Goal: Information Seeking & Learning: Check status

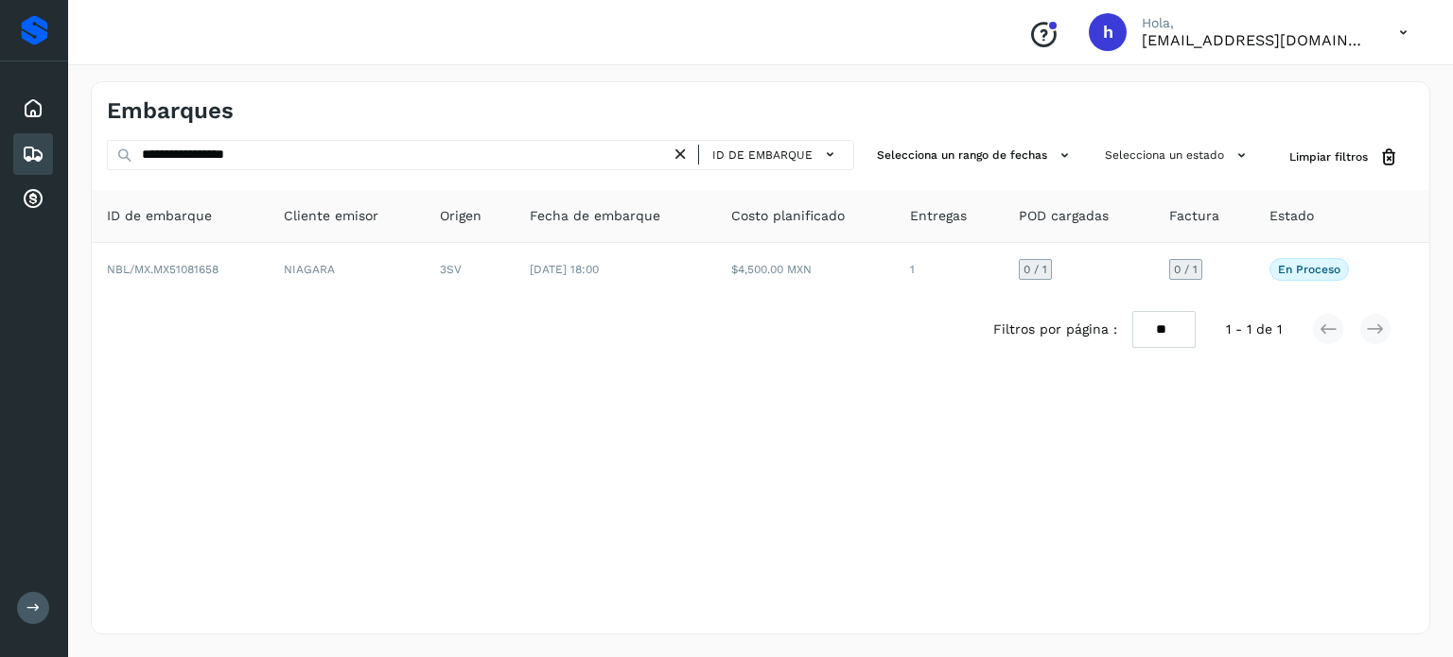
click at [681, 154] on icon at bounding box center [681, 155] width 20 height 20
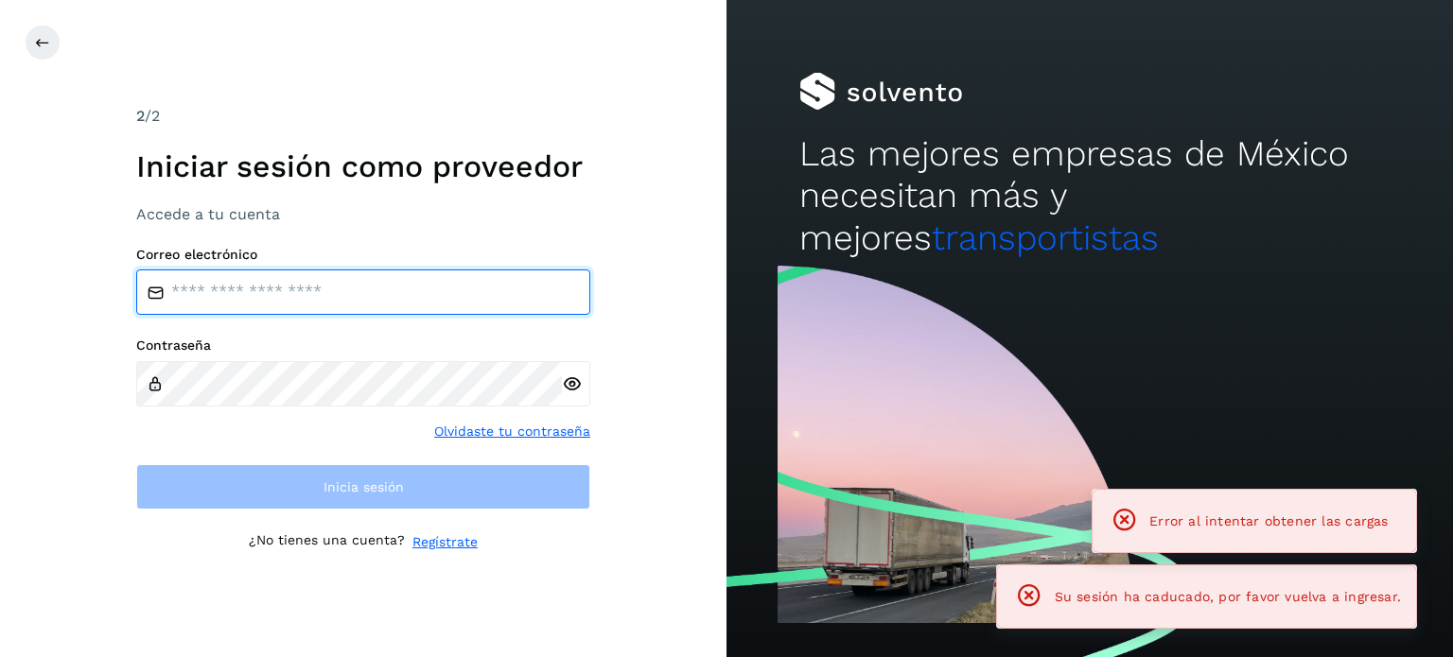
type input "**********"
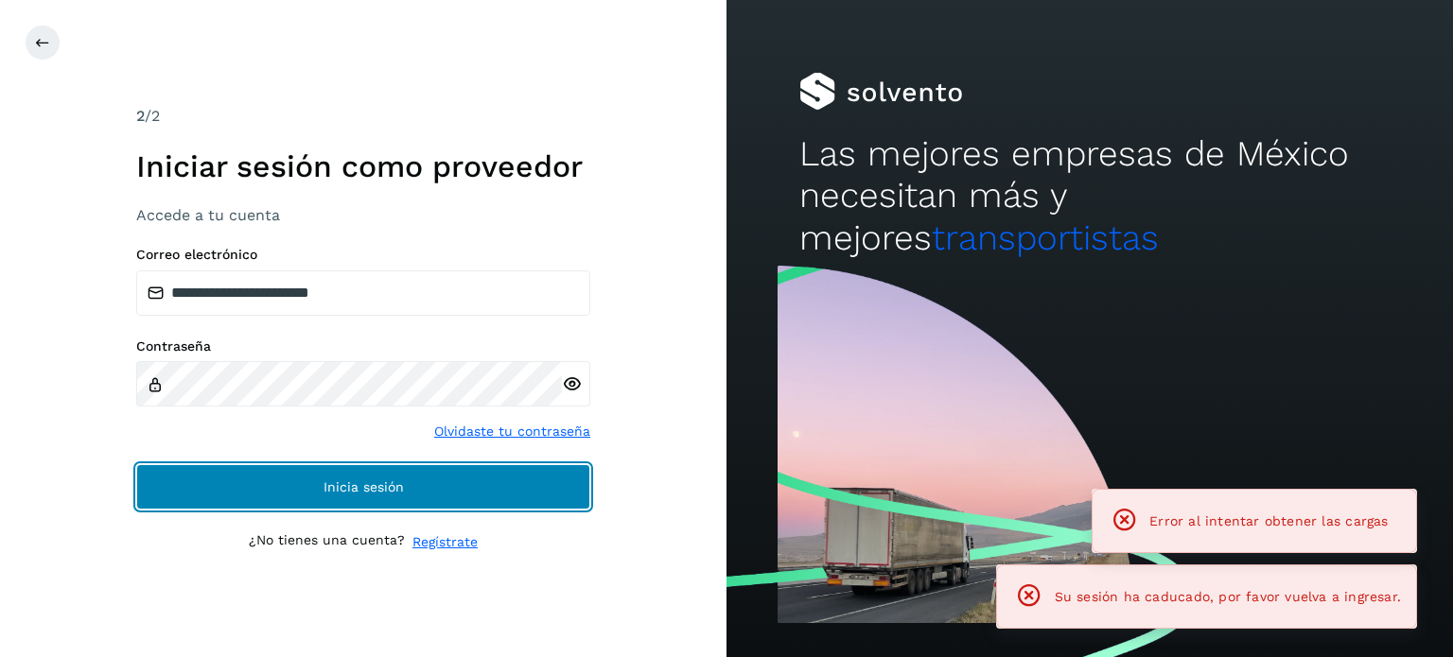
click at [333, 498] on button "Inicia sesión" at bounding box center [363, 486] width 454 height 45
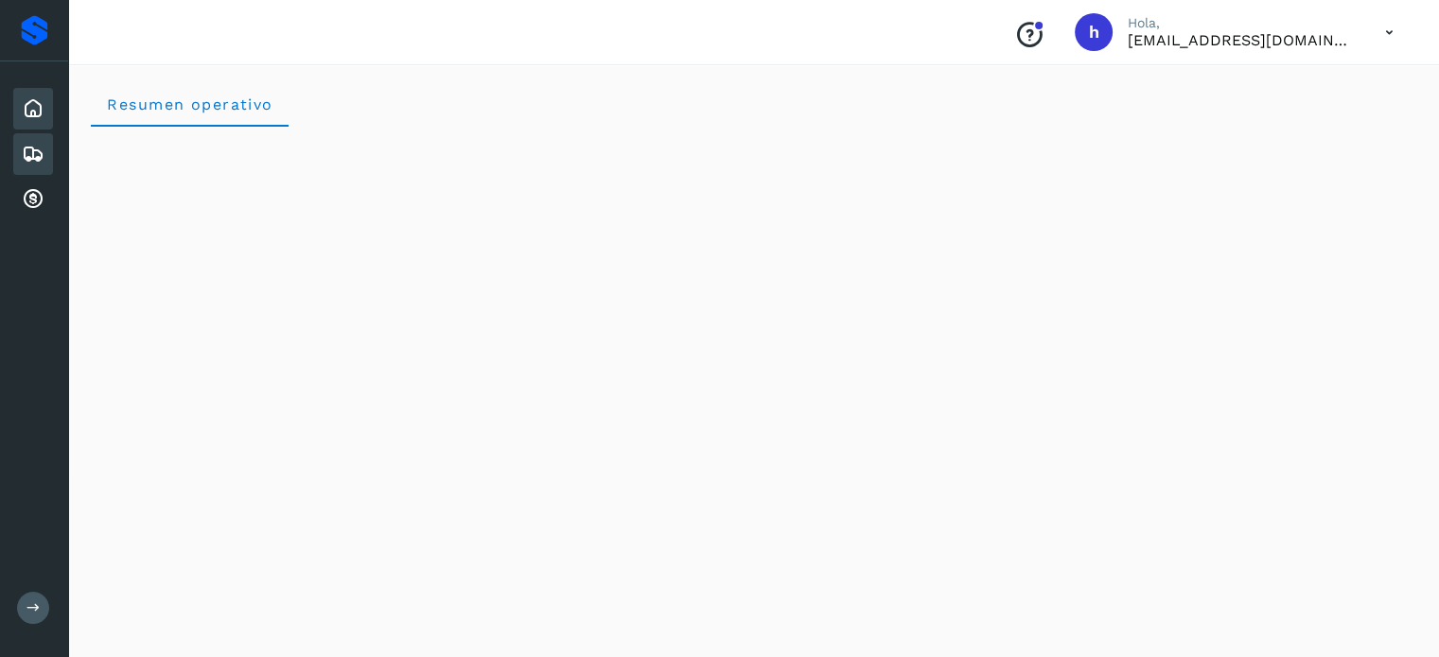
click at [30, 154] on icon at bounding box center [33, 154] width 23 height 23
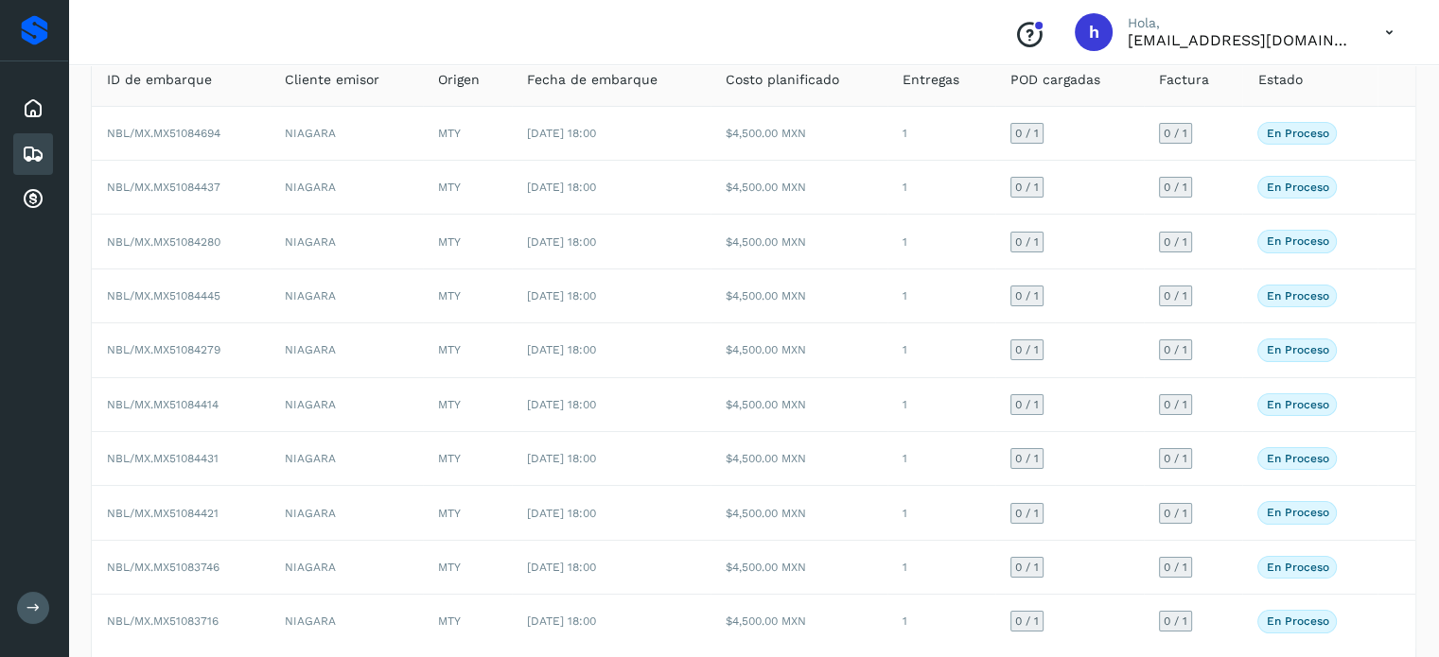
scroll to position [212, 0]
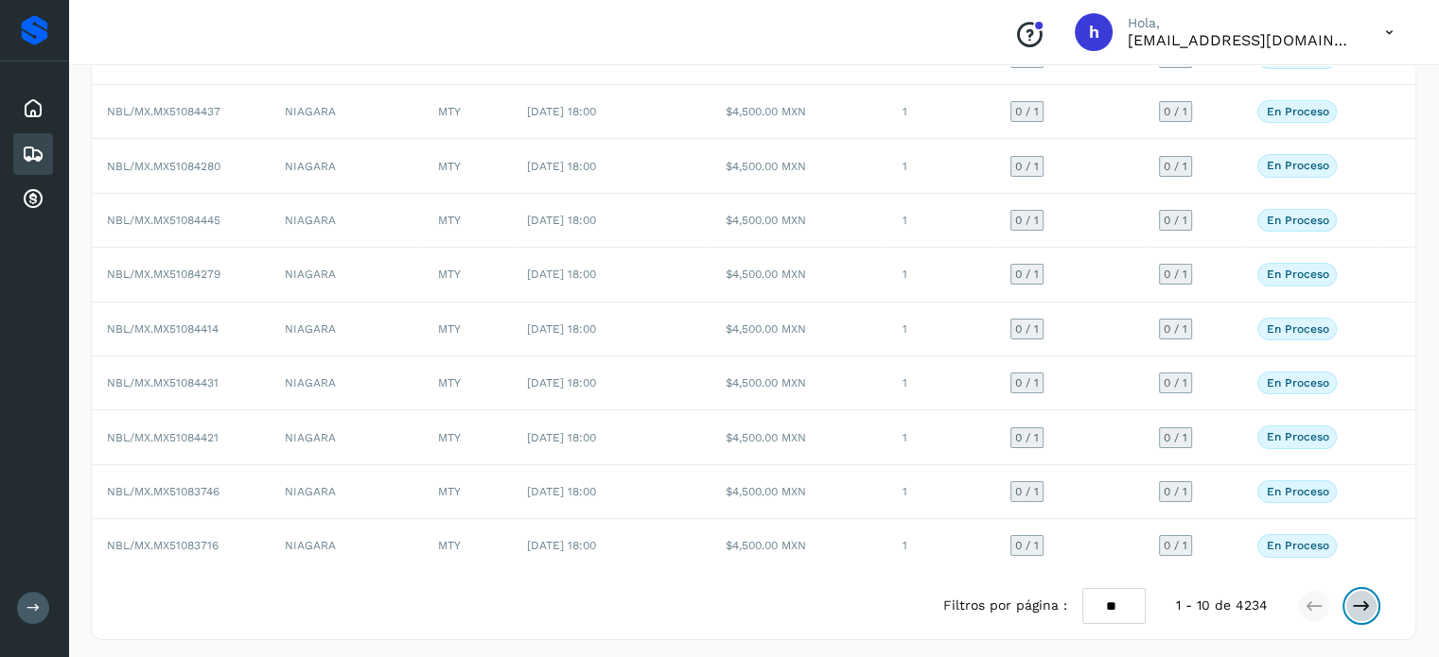
click at [1374, 596] on button at bounding box center [1361, 606] width 32 height 32
click at [1372, 597] on button at bounding box center [1361, 606] width 32 height 32
click at [1366, 597] on icon at bounding box center [1361, 606] width 19 height 19
click at [1362, 597] on icon at bounding box center [1361, 606] width 19 height 19
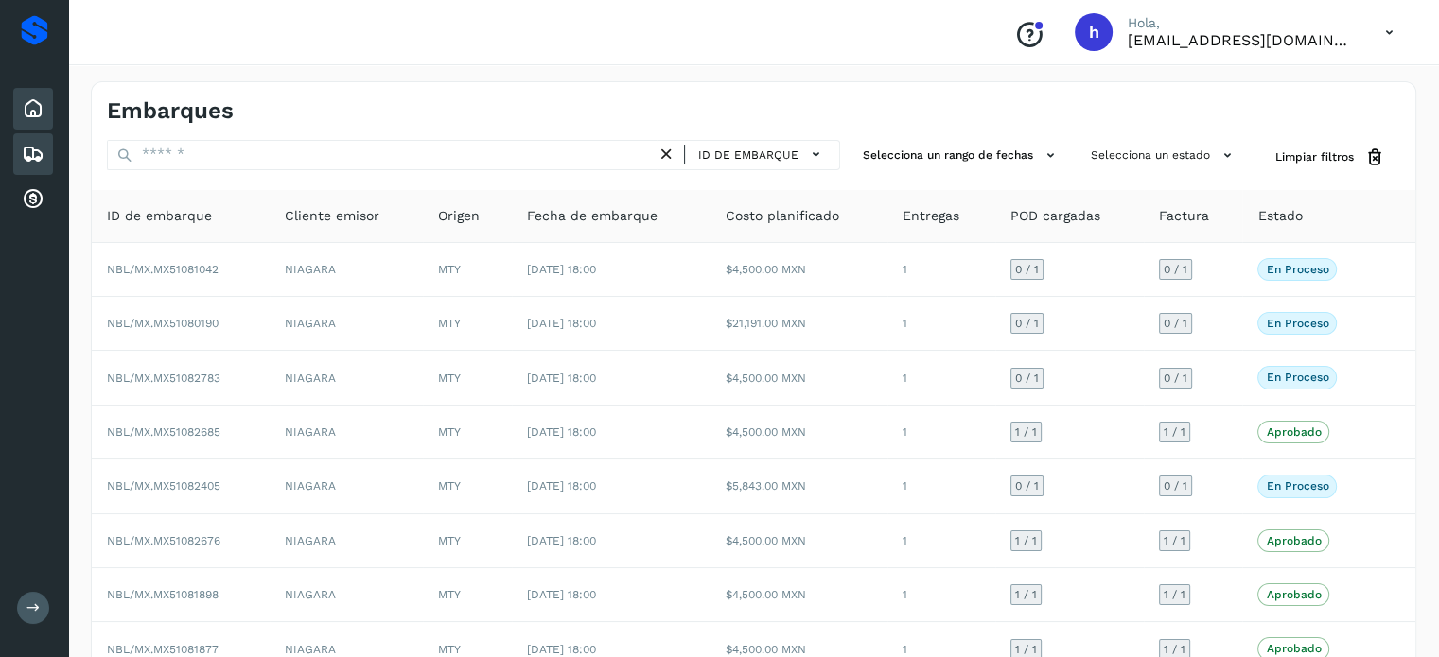
click at [36, 103] on icon at bounding box center [33, 108] width 23 height 23
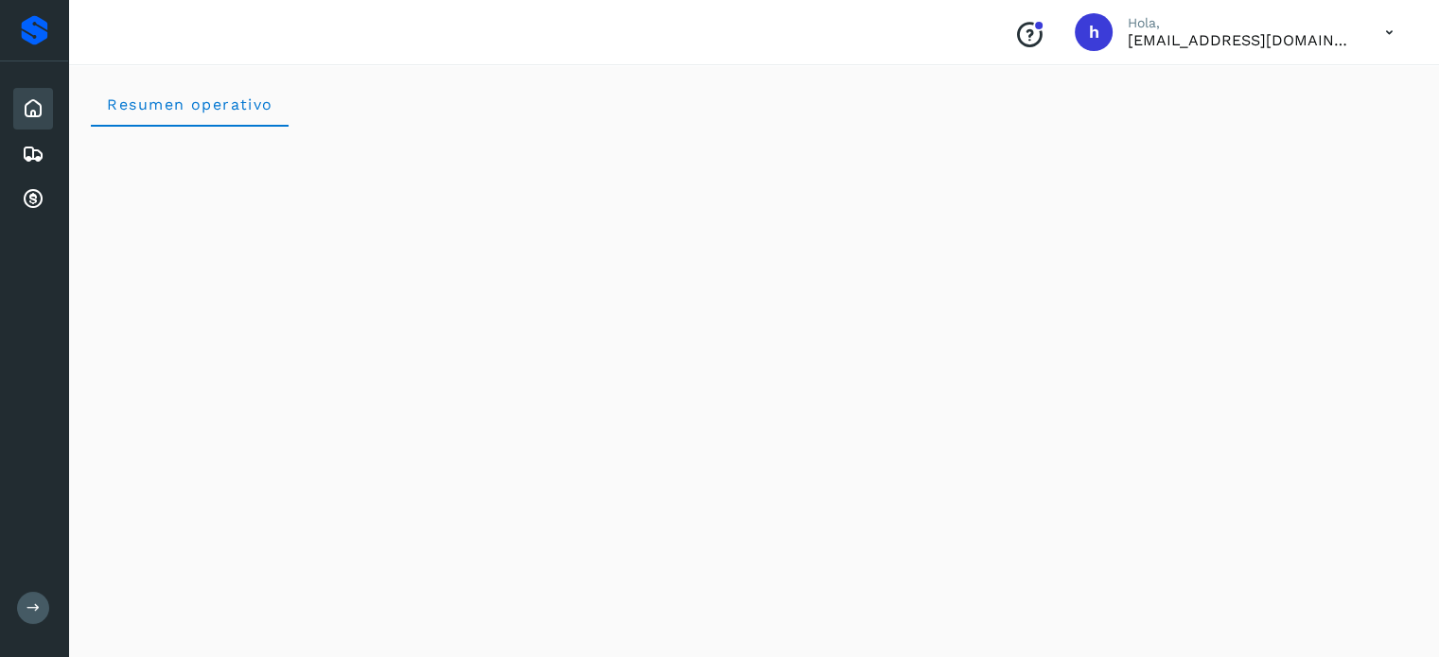
click at [339, 116] on div "Resumen operativo" at bounding box center [753, 103] width 1325 height 45
click at [25, 158] on icon at bounding box center [33, 154] width 23 height 23
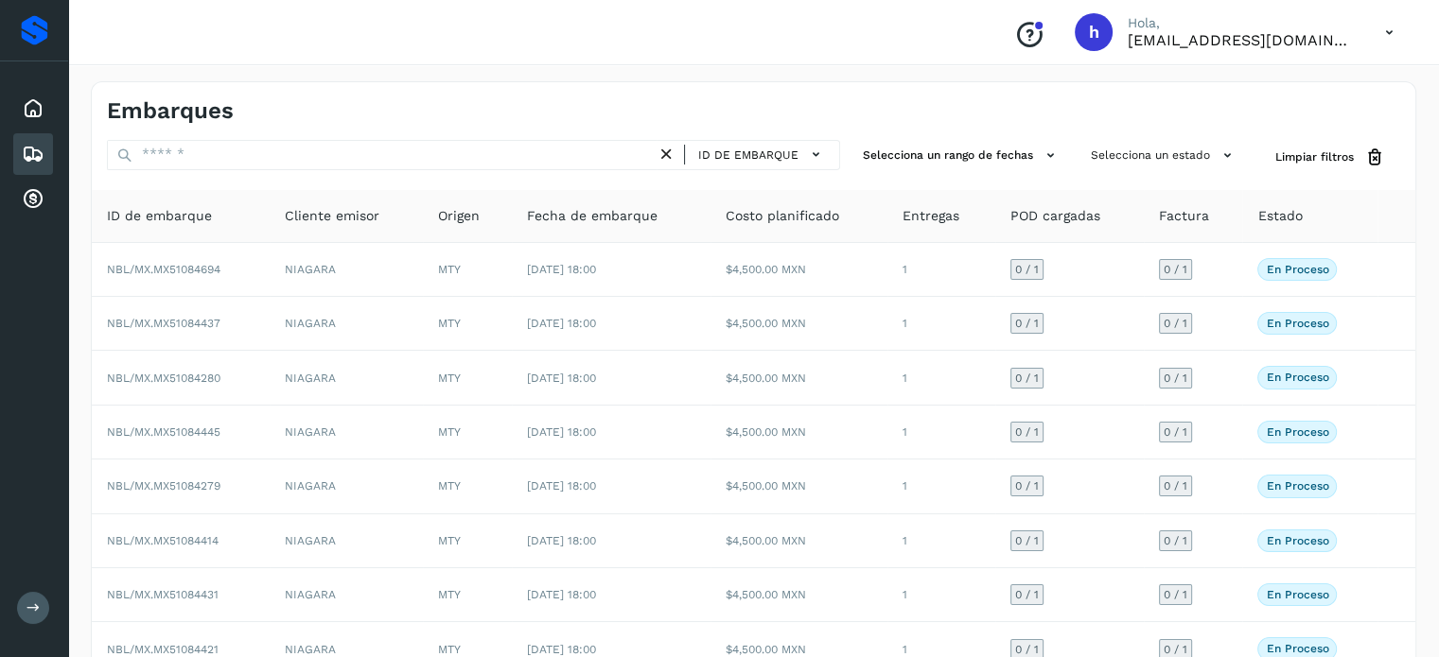
click at [561, 118] on div "Embarques" at bounding box center [430, 110] width 647 height 27
click at [30, 147] on icon at bounding box center [33, 154] width 23 height 23
click at [37, 201] on icon at bounding box center [33, 199] width 23 height 23
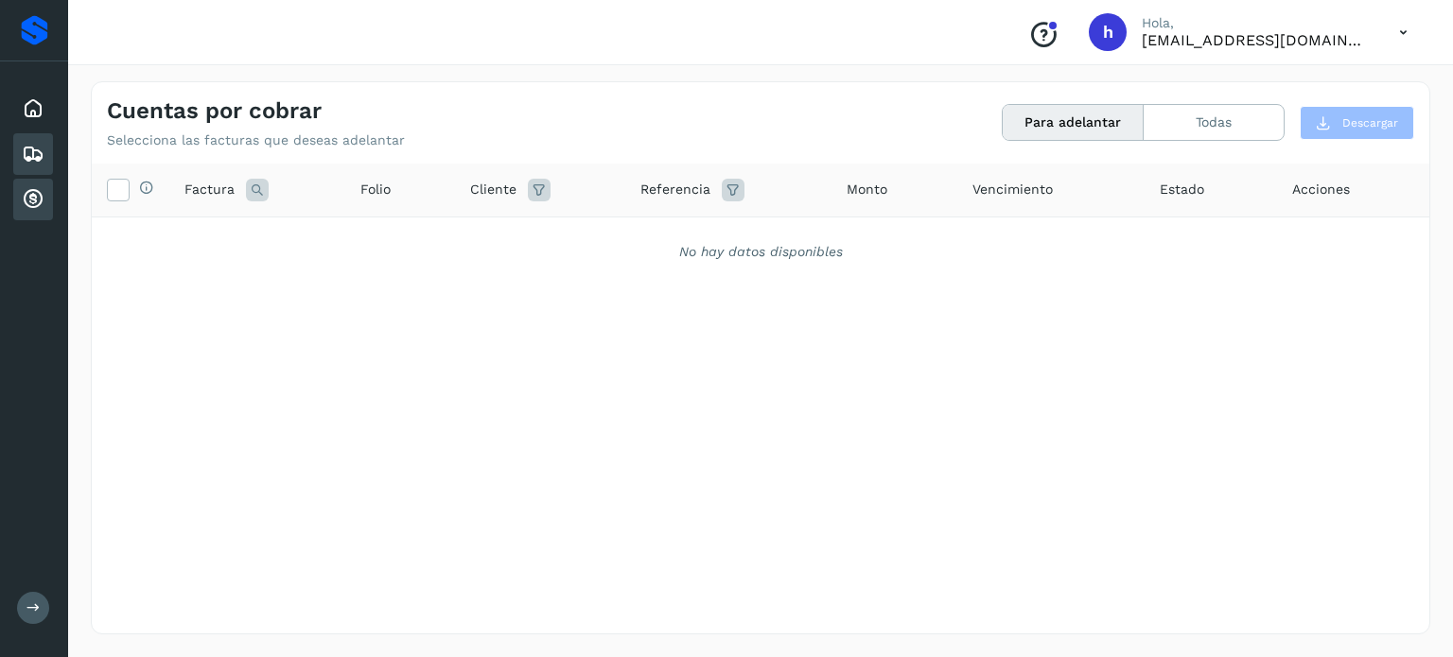
click at [42, 146] on icon at bounding box center [33, 154] width 23 height 23
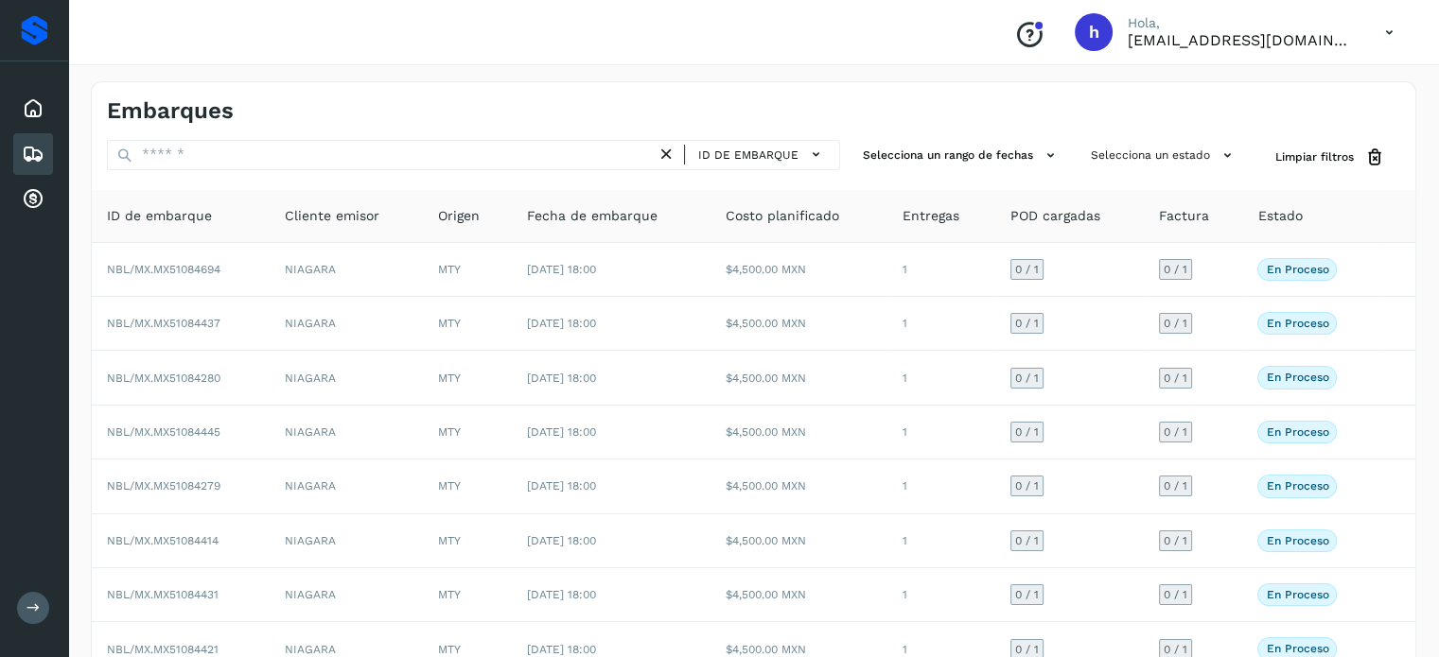
click at [827, 115] on div "Embarques" at bounding box center [753, 103] width 1323 height 43
click at [1176, 167] on button "Selecciona un estado" at bounding box center [1164, 155] width 162 height 31
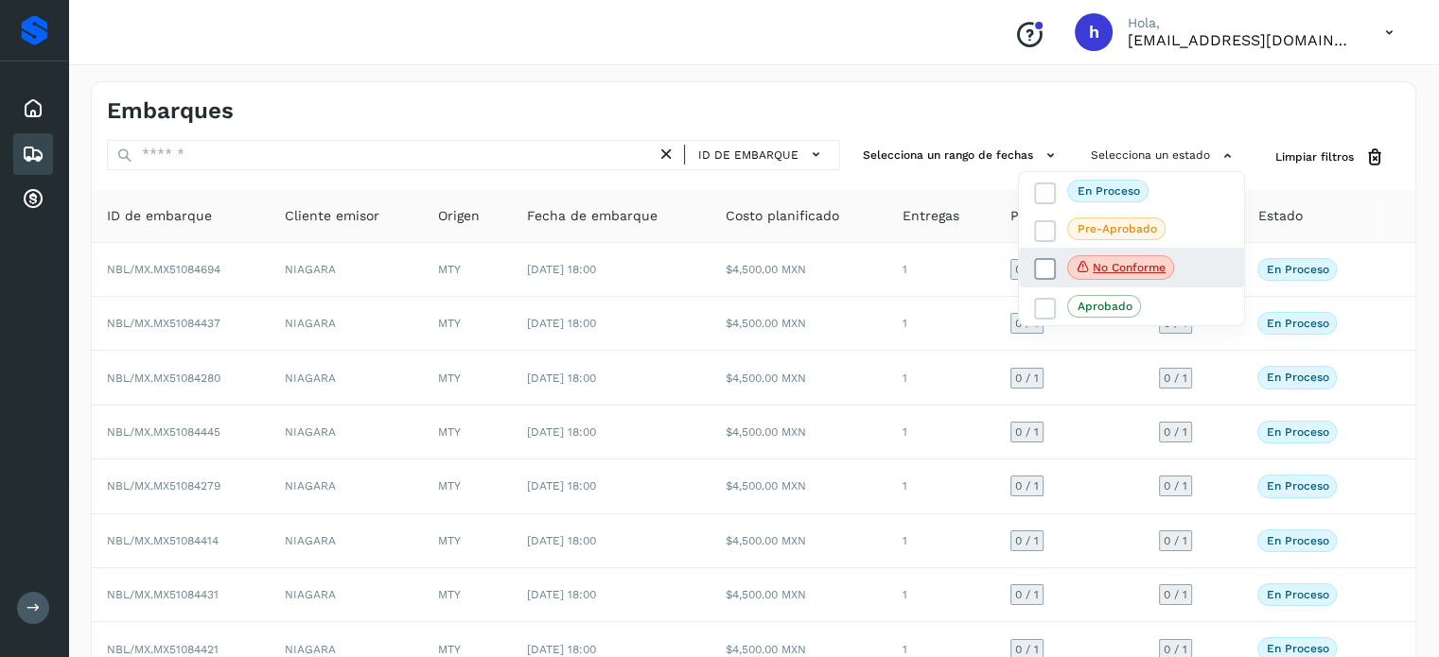
click at [1037, 271] on icon at bounding box center [1045, 269] width 19 height 19
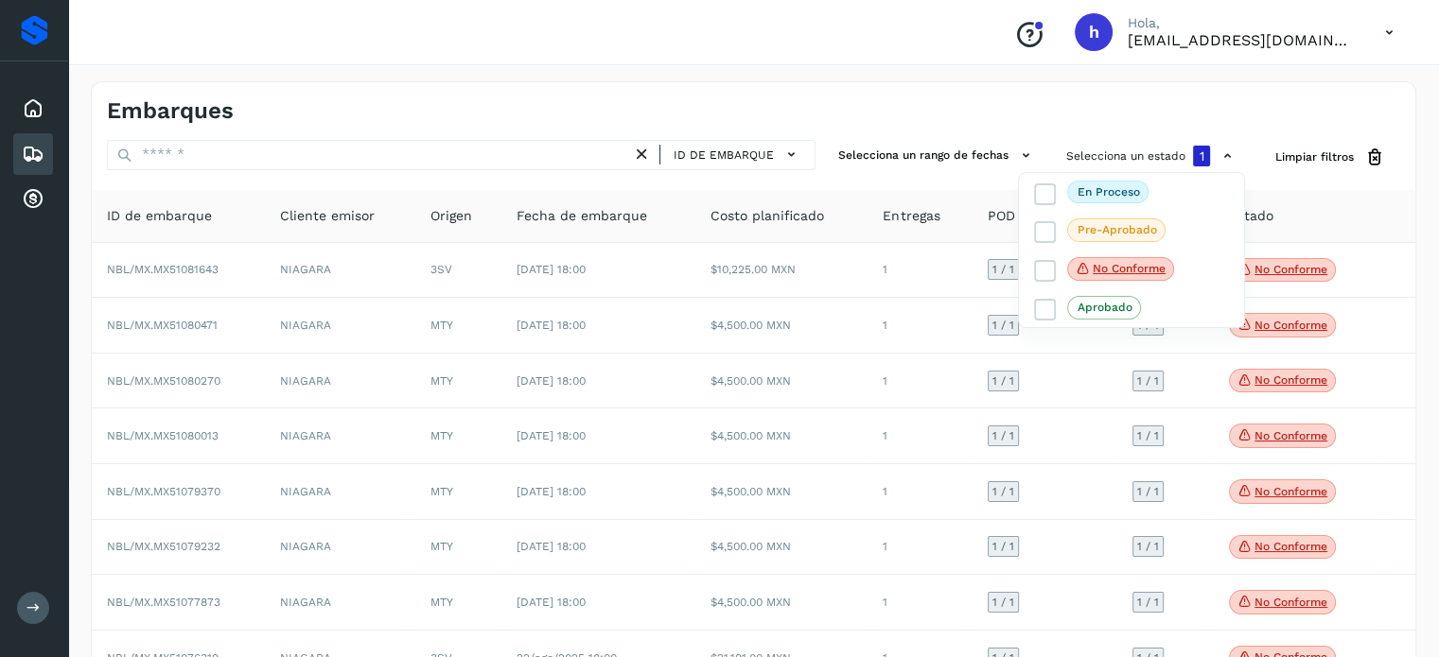
scroll to position [230, 0]
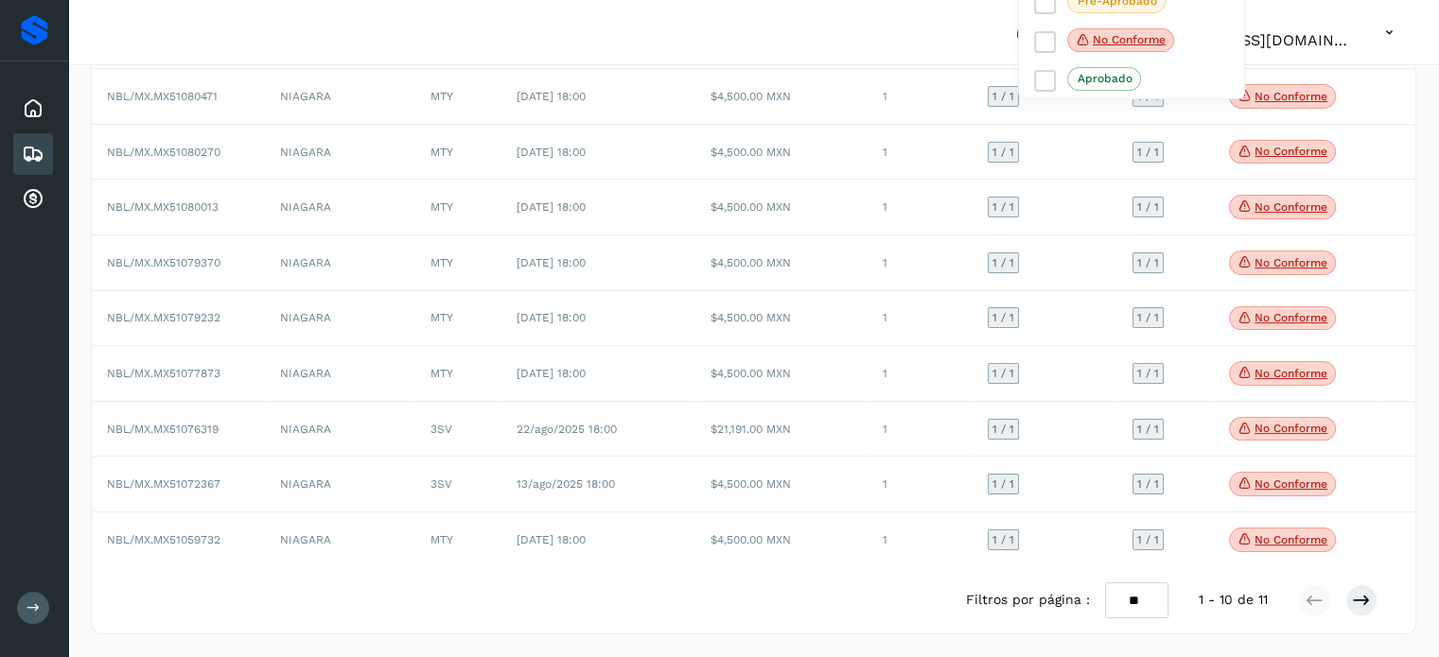
click at [1354, 600] on div at bounding box center [719, 328] width 1439 height 657
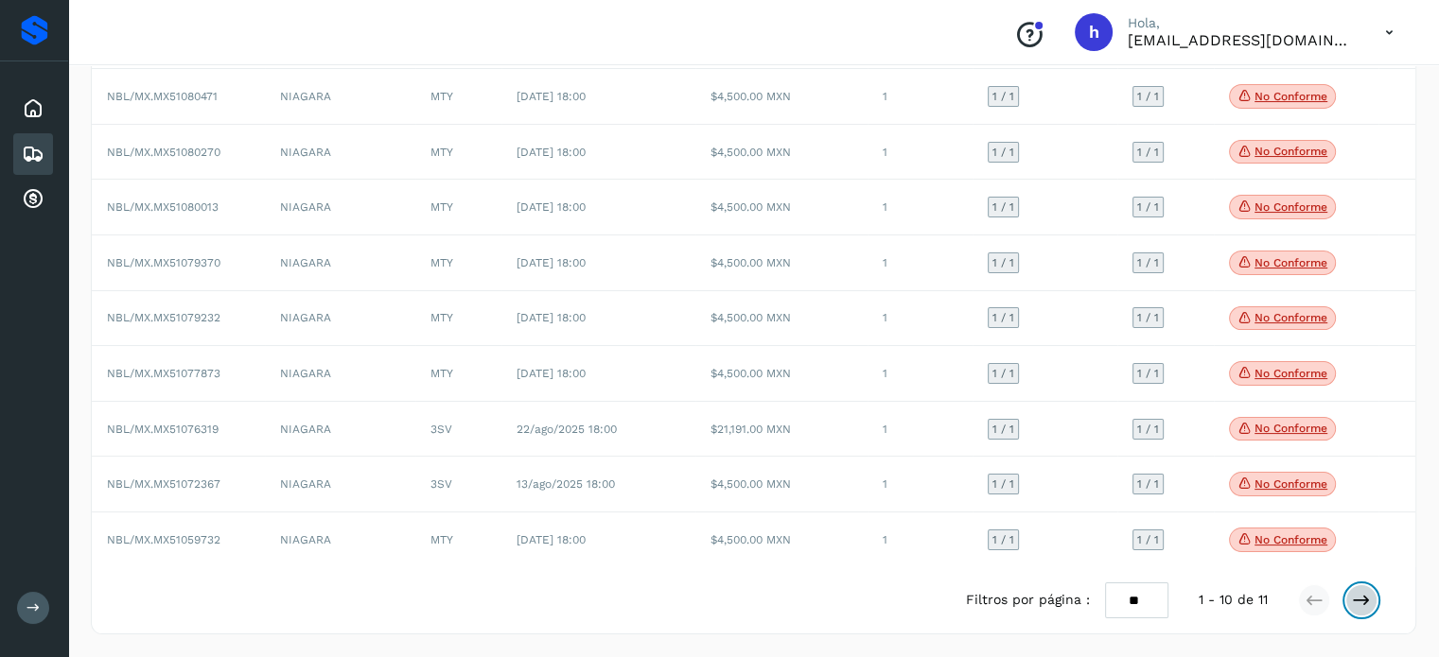
click at [1366, 593] on icon at bounding box center [1361, 600] width 19 height 19
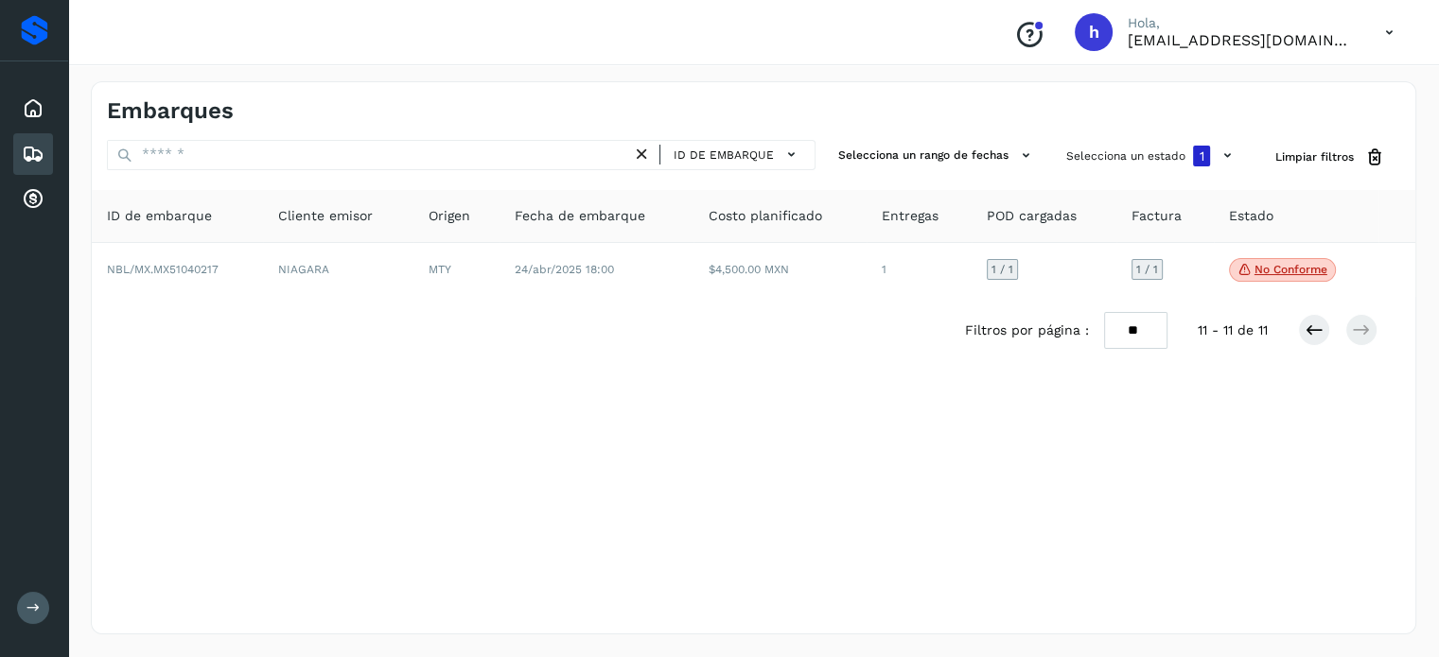
scroll to position [0, 0]
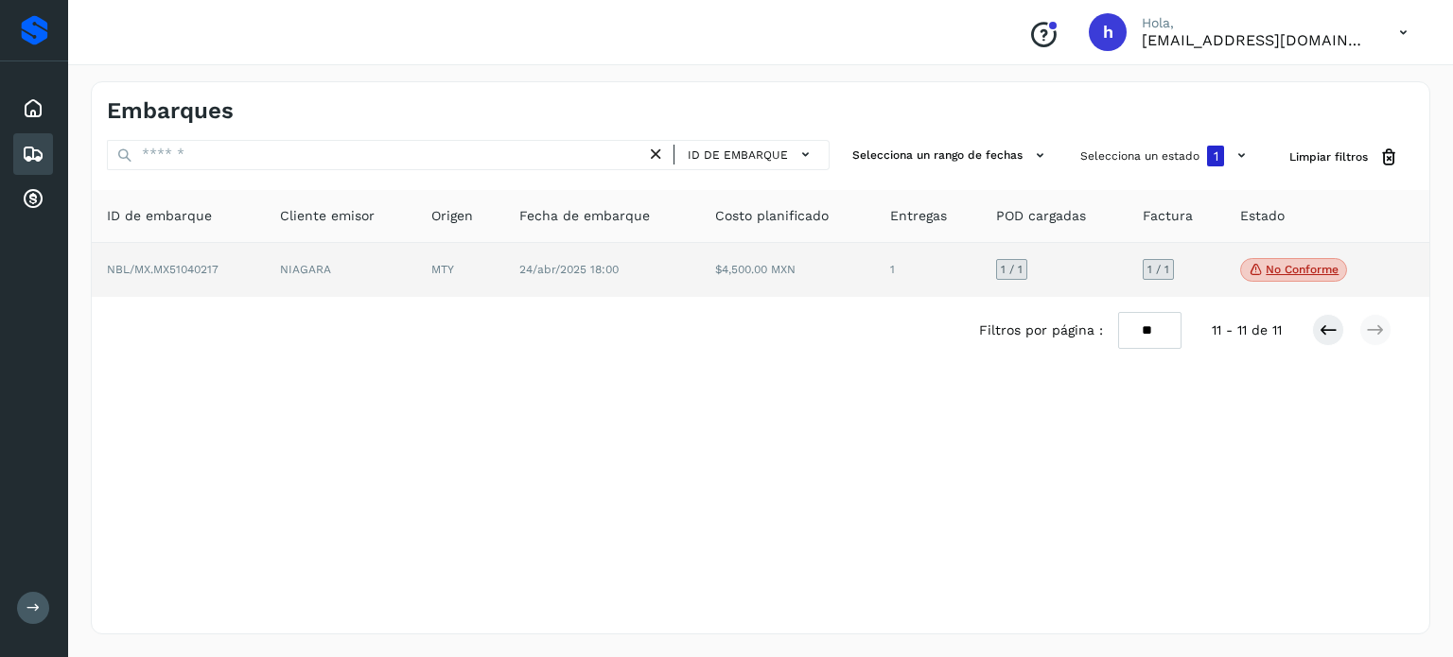
click at [1320, 271] on p "No conforme" at bounding box center [1302, 269] width 73 height 13
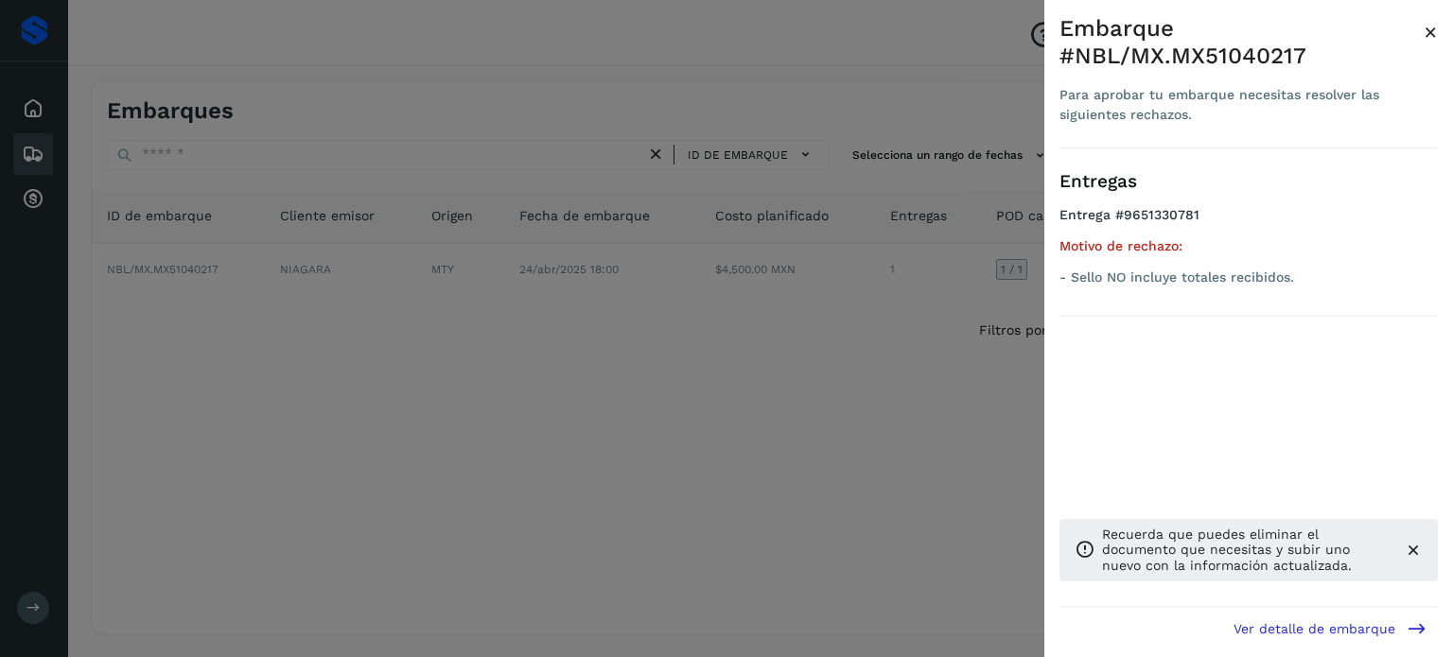
click at [763, 99] on div at bounding box center [726, 328] width 1453 height 657
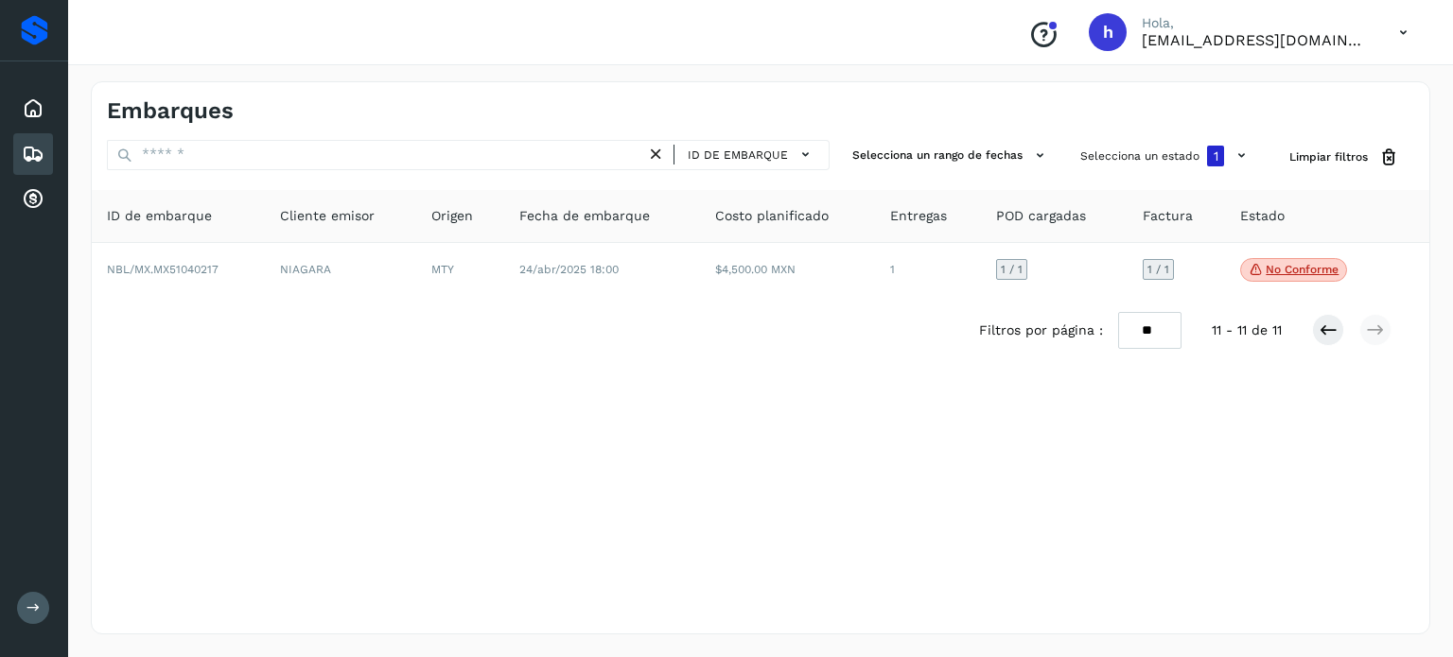
drag, startPoint x: 1452, startPoint y: 362, endPoint x: 1452, endPoint y: 551, distance: 189.2
click at [1452, 551] on div "Embarques ID de embarque Selecciona un rango de fechas Selecciona un estado 1 L…" at bounding box center [760, 358] width 1385 height 599
click at [1271, 528] on div "Embarques ID de embarque Selecciona un rango de fechas Selecciona un estado 1 L…" at bounding box center [760, 357] width 1339 height 553
click at [1326, 320] on button at bounding box center [1328, 330] width 32 height 32
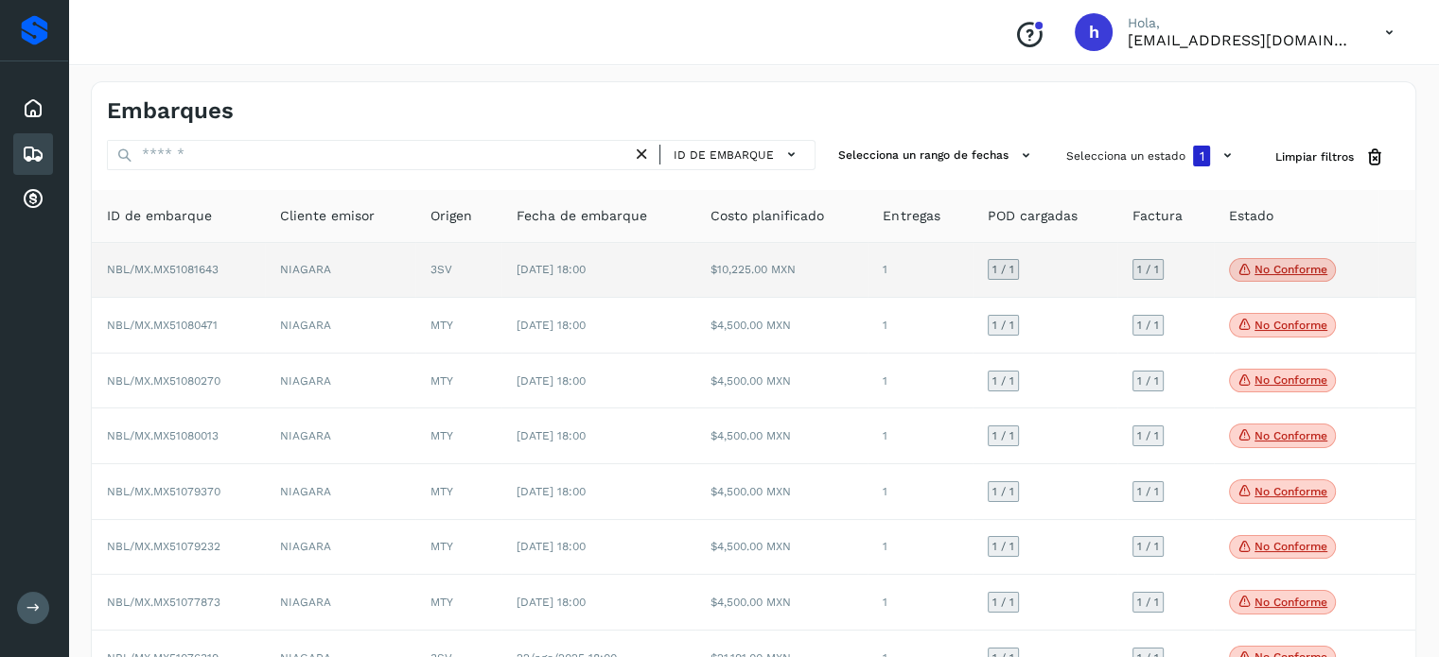
click at [1302, 268] on p "No conforme" at bounding box center [1290, 269] width 73 height 13
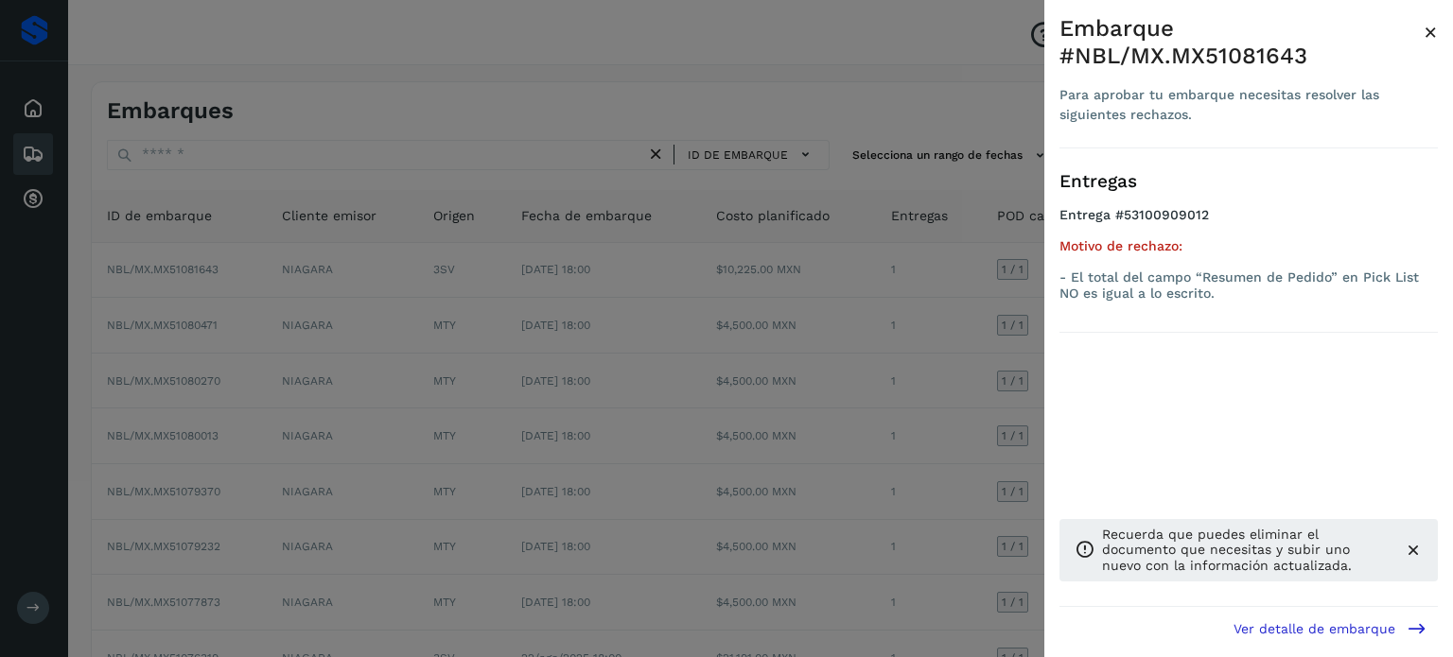
click at [1245, 62] on div "Embarque #NBL/MX.MX51081643" at bounding box center [1241, 42] width 364 height 55
copy div "MX51081643"
click at [1427, 33] on span "×" at bounding box center [1431, 32] width 14 height 26
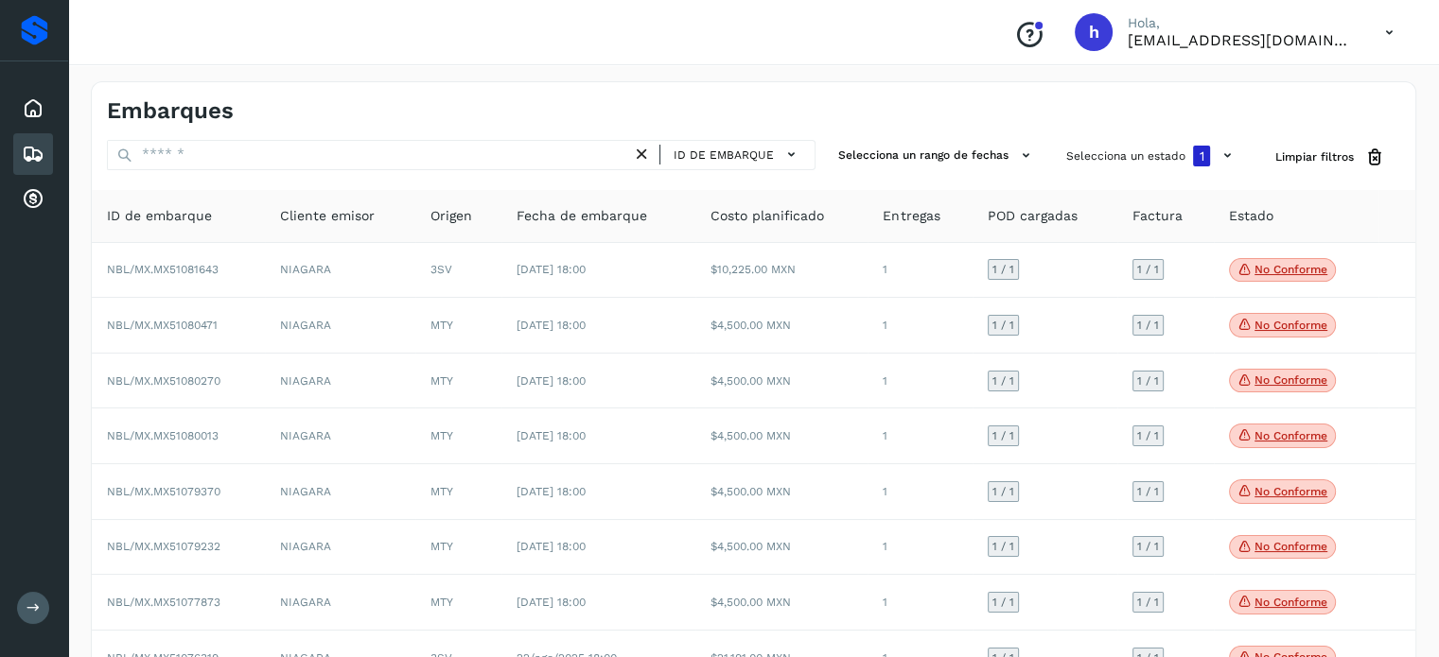
click at [913, 96] on div "Embarques" at bounding box center [753, 103] width 1323 height 43
click at [879, 108] on div "Embarques" at bounding box center [753, 103] width 1323 height 43
click at [1364, 157] on button "Limpiar filtros" at bounding box center [1330, 157] width 140 height 35
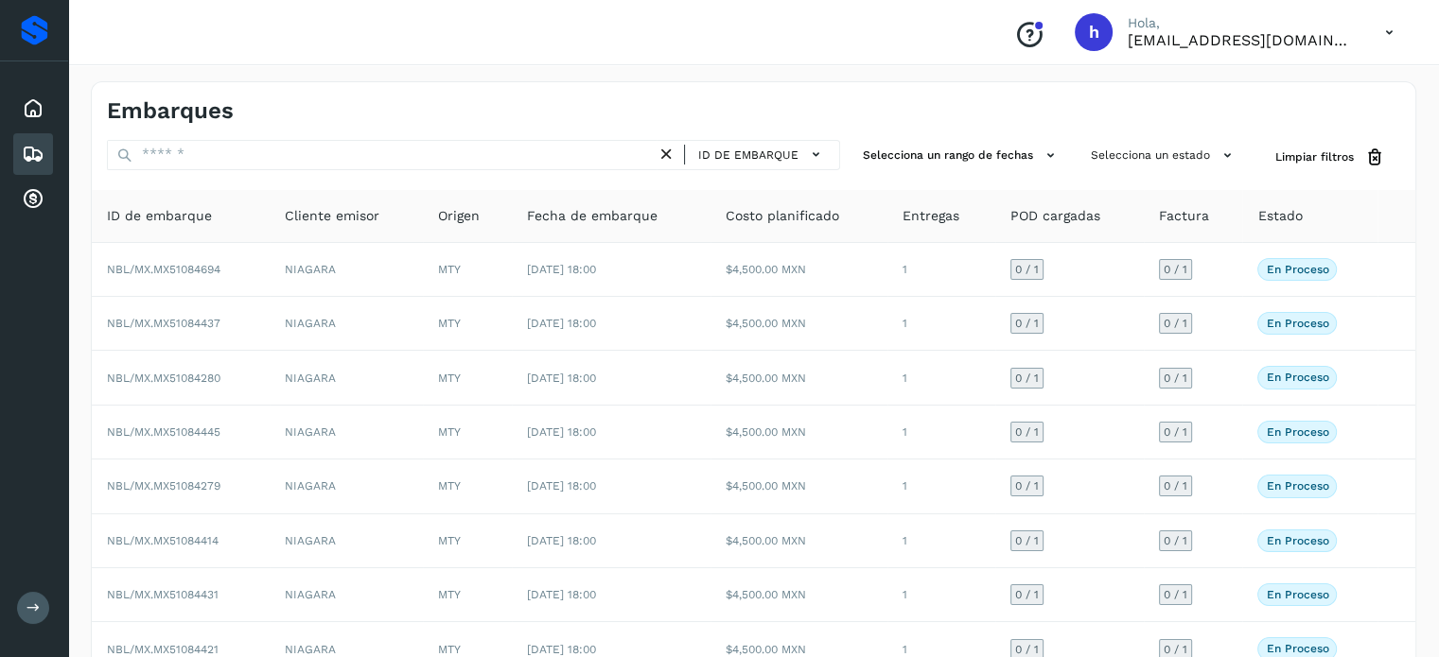
click at [1242, 98] on div "Embarques" at bounding box center [753, 103] width 1323 height 43
click at [1324, 153] on span "Limpiar filtros" at bounding box center [1314, 157] width 79 height 17
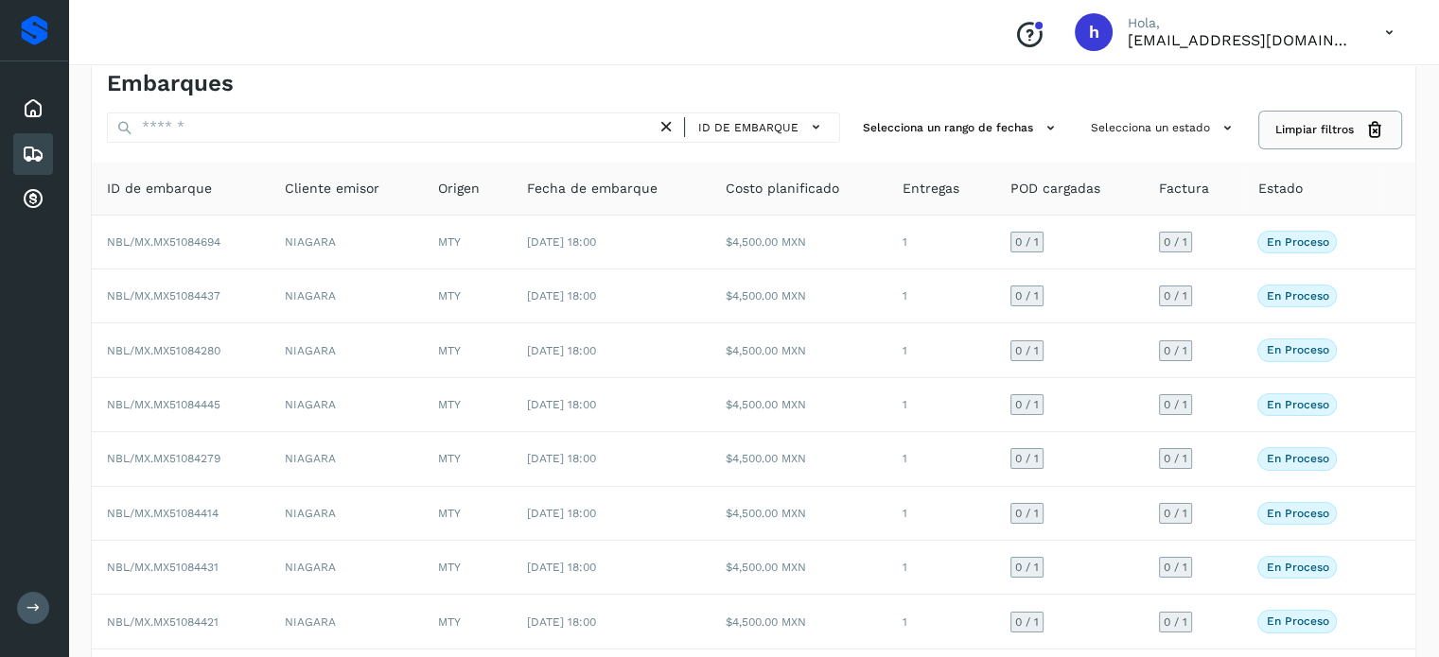
scroll to position [23, 0]
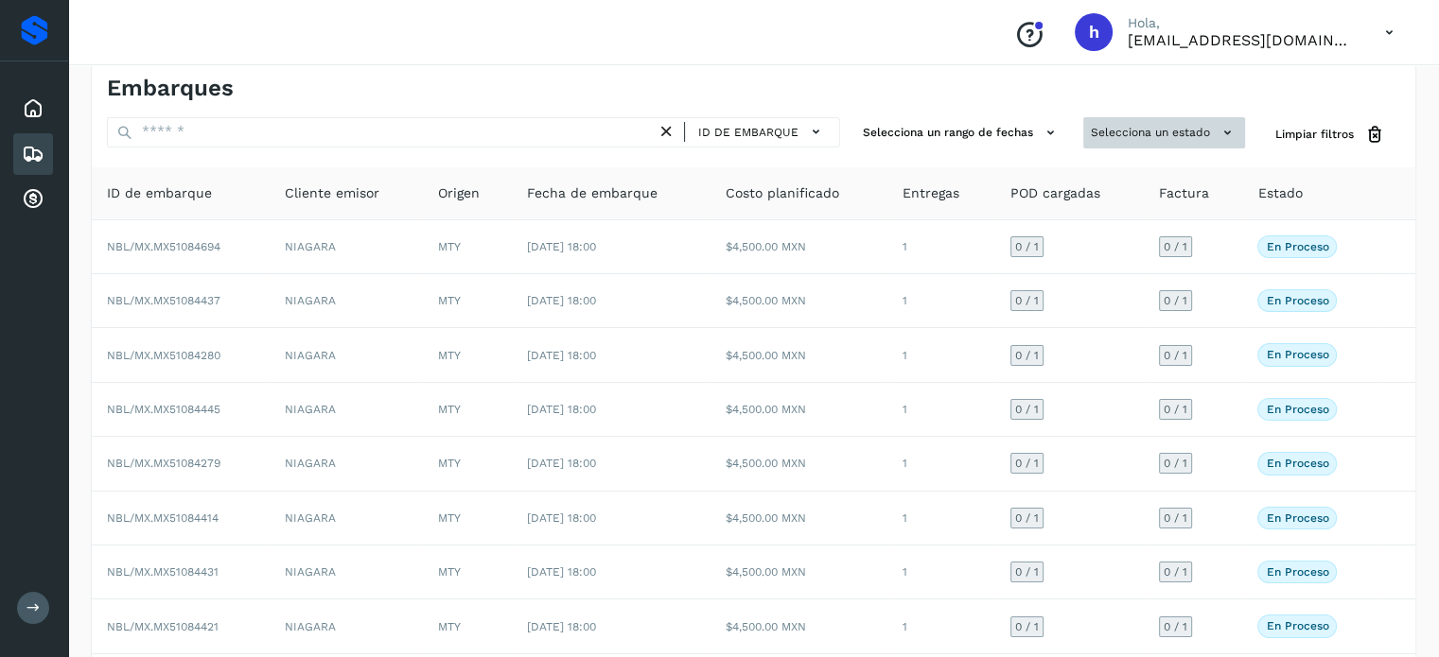
click at [1141, 130] on button "Selecciona un estado" at bounding box center [1164, 132] width 162 height 31
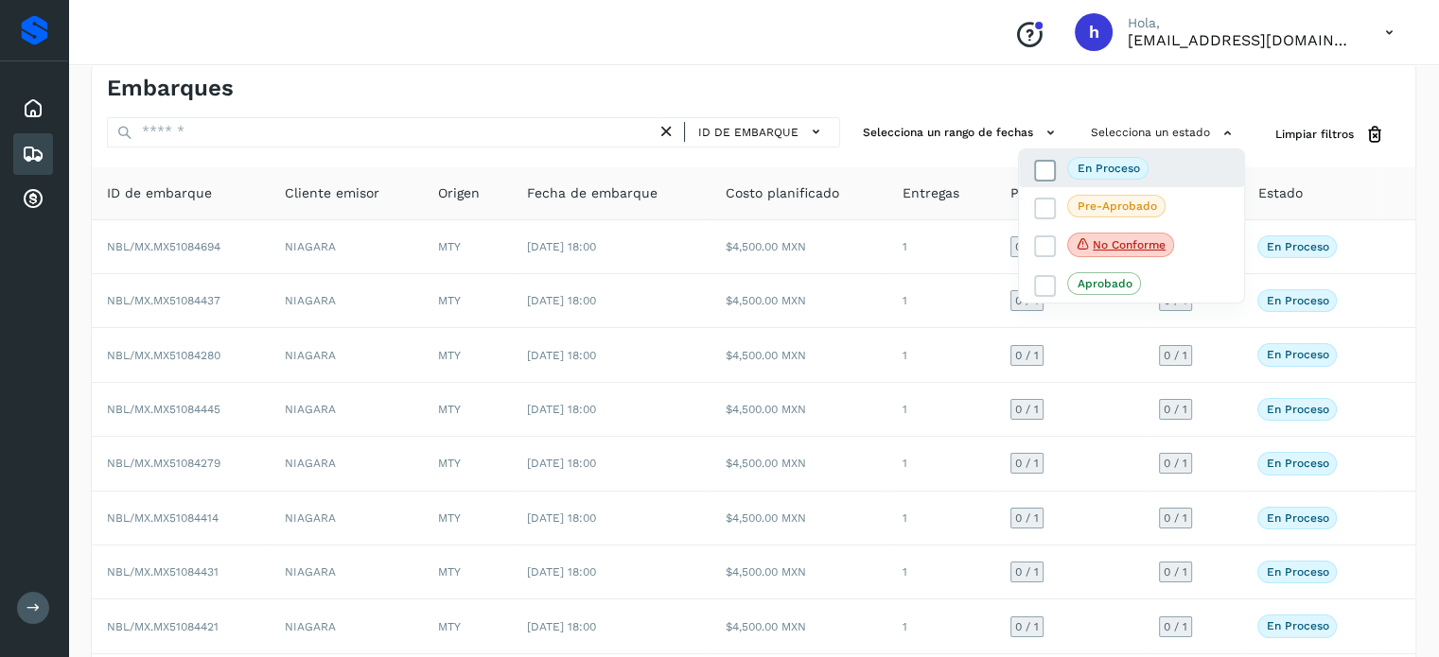
click at [1048, 164] on icon at bounding box center [1045, 170] width 19 height 19
click at [820, 94] on div at bounding box center [719, 328] width 1439 height 657
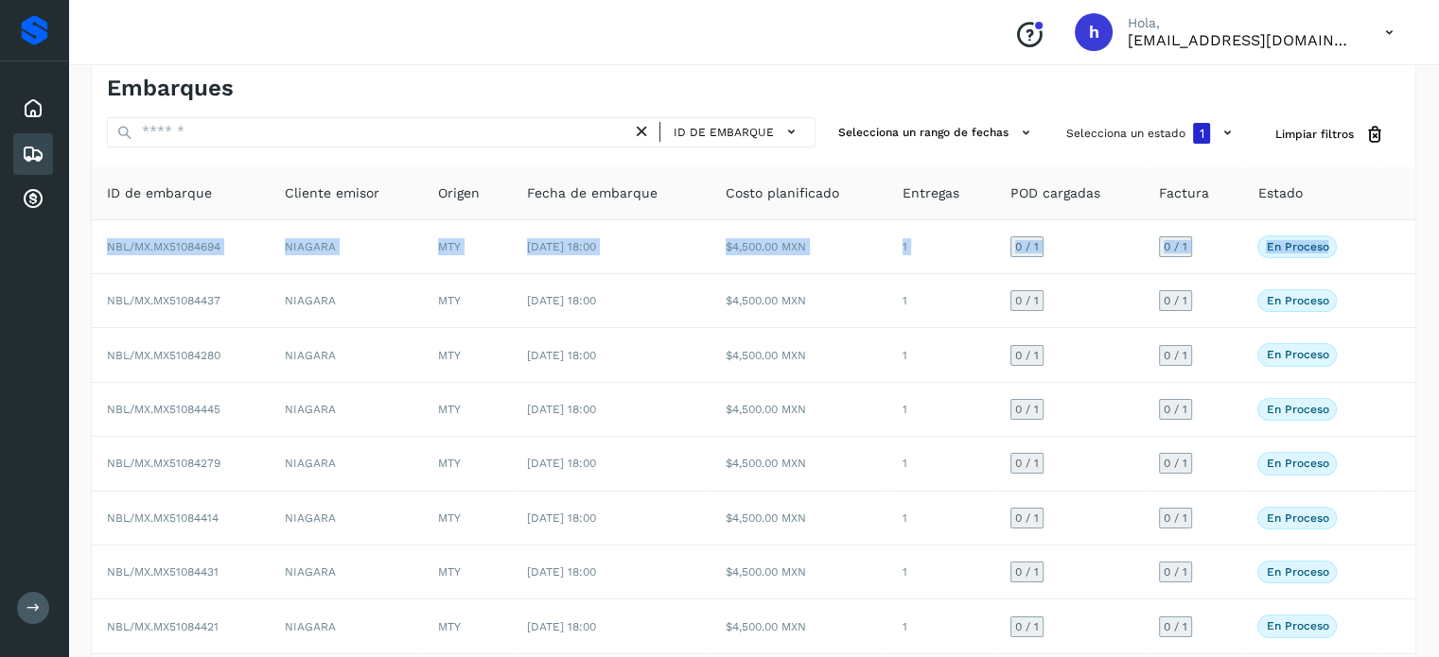
drag, startPoint x: 1403, startPoint y: 224, endPoint x: 1452, endPoint y: 240, distance: 51.7
click at [1439, 240] on html "Proveedores Inicio Embarques Cuentas por cobrar Salir Conoce nuestros beneficio…" at bounding box center [719, 414] width 1439 height 875
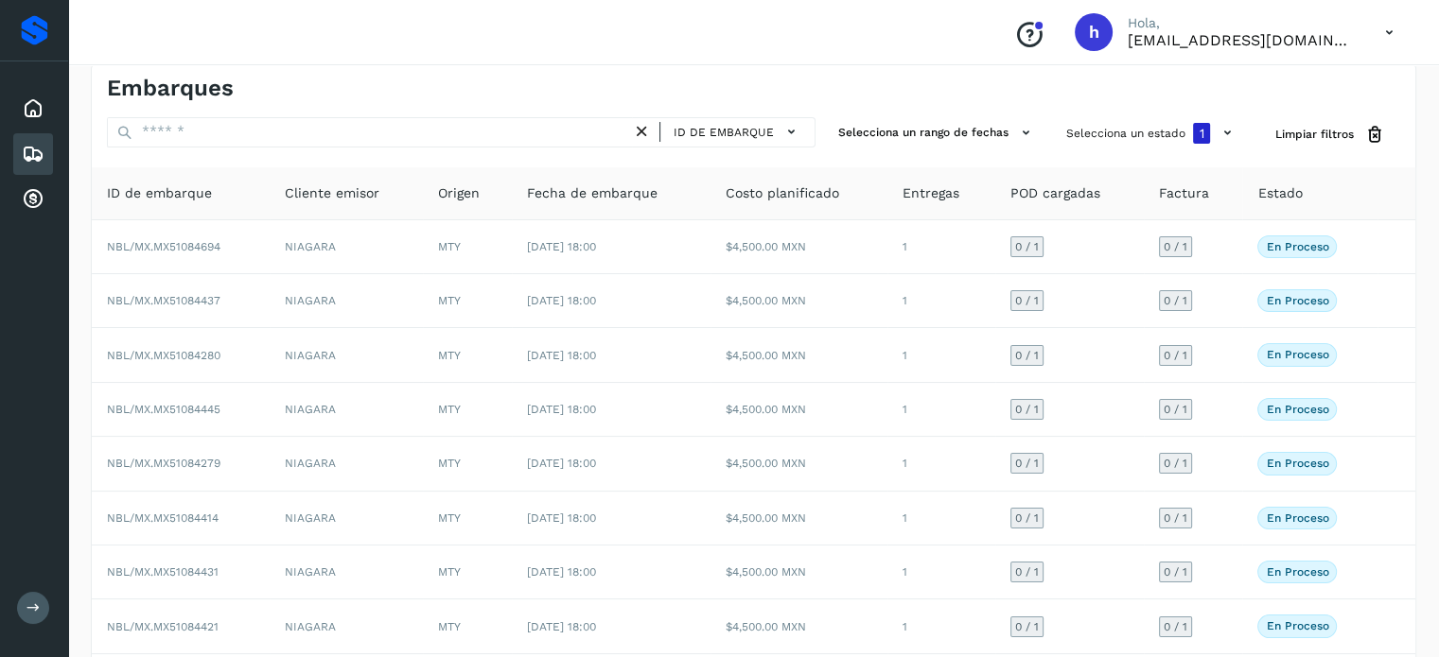
click at [1411, 135] on div "ID de embarque Selecciona un rango de fechas Selecciona un estado 1 Limpiar fil…" at bounding box center [753, 134] width 1323 height 35
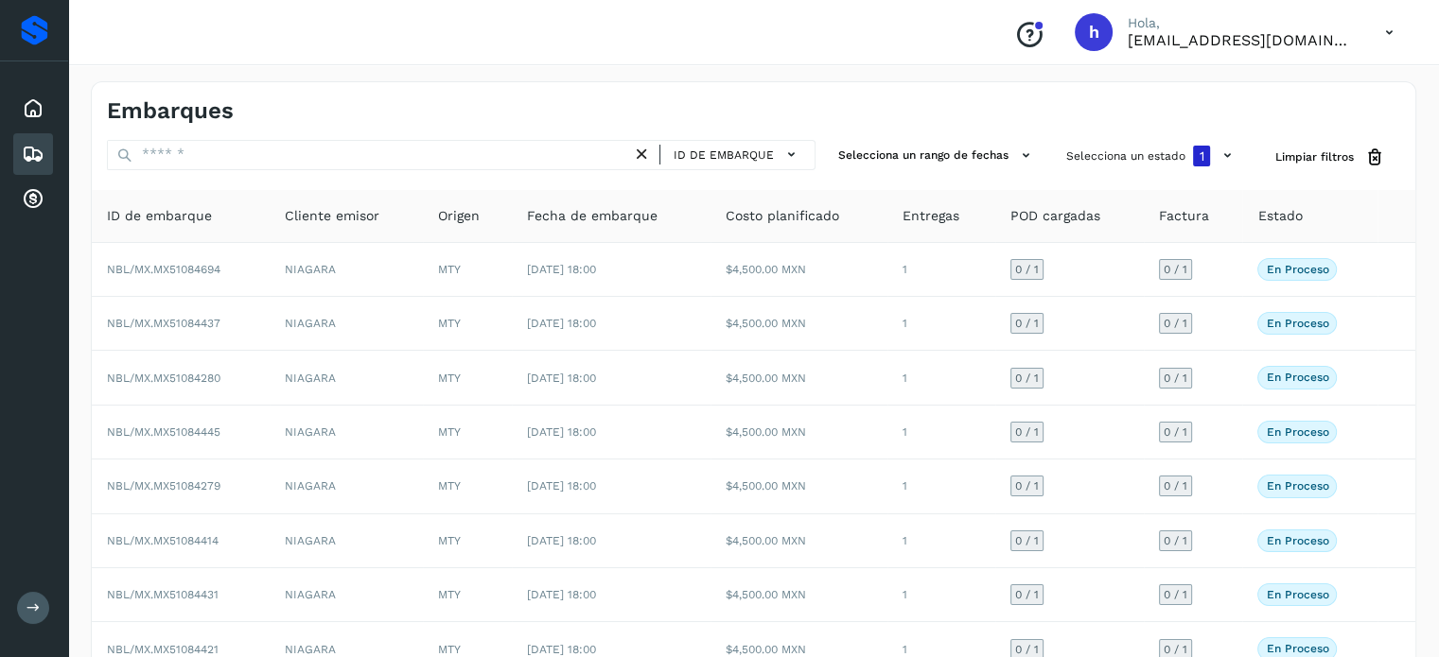
scroll to position [212, 0]
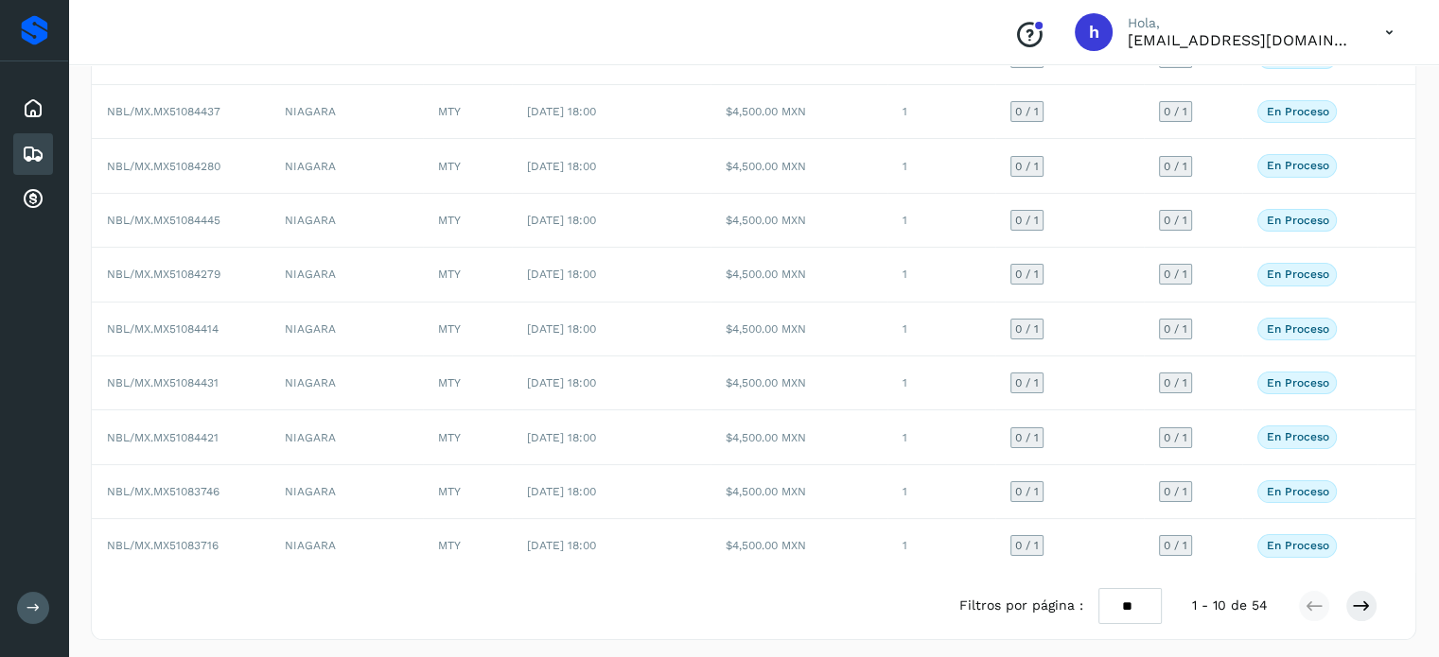
click at [999, 41] on div "Conoce nuestros beneficios [PERSON_NAME], [EMAIL_ADDRESS][DOMAIN_NAME]" at bounding box center [753, 32] width 1371 height 65
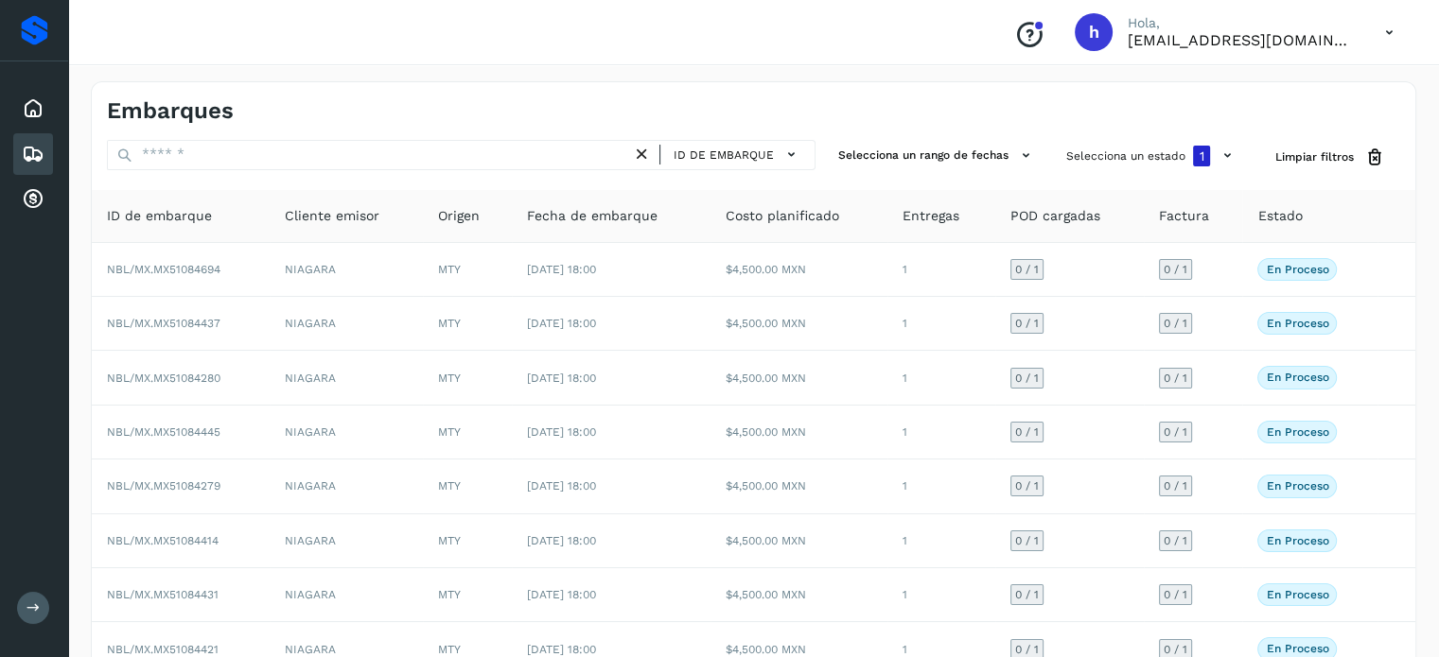
click at [1150, 115] on div "Embarques" at bounding box center [753, 103] width 1323 height 43
click at [1035, 89] on div "Embarques" at bounding box center [753, 103] width 1323 height 43
click at [791, 90] on div "Embarques" at bounding box center [753, 103] width 1323 height 43
